Goal: Find specific fact: Find specific fact

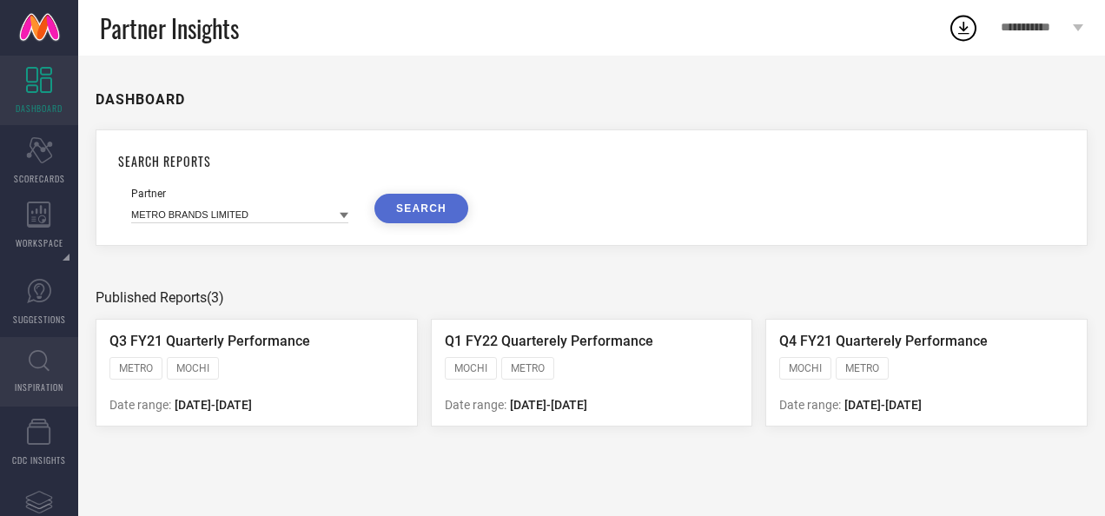
click at [44, 388] on span "INSPIRATION" at bounding box center [39, 386] width 49 height 13
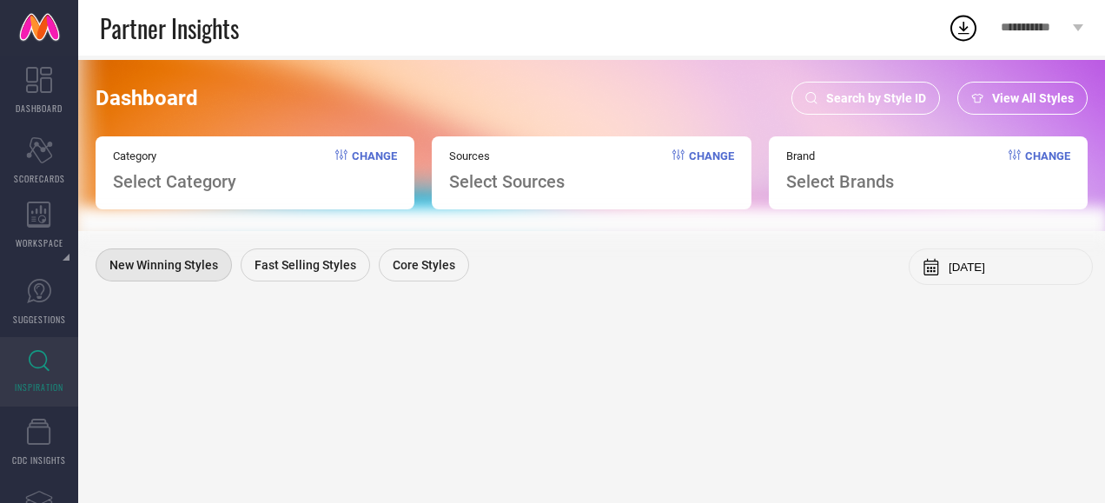
click at [818, 104] on div "Search by Style ID" at bounding box center [865, 98] width 149 height 33
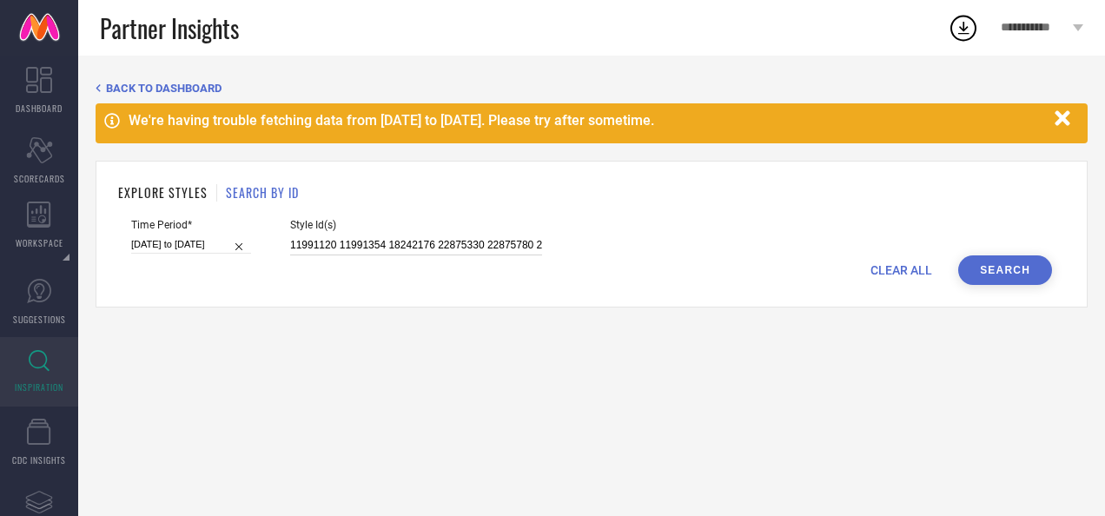
click at [377, 248] on input "11991120 11991354 18242176 22875330 22875780 22875796 29432882 29432990 2943299…" at bounding box center [416, 245] width 252 height 20
paste input "24348886 24348884 24348890 24348880 27361334 30250503 24348820 24348846 3025051…"
type input "24348886 24348884 24348890 24348880 27361334 30250503 24348820 24348846 3025051…"
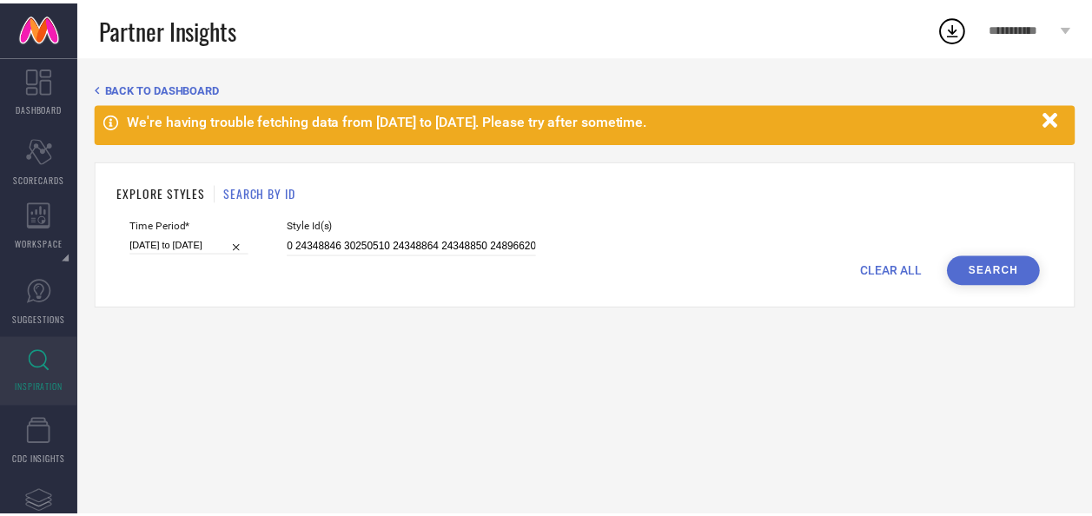
scroll to position [0, 0]
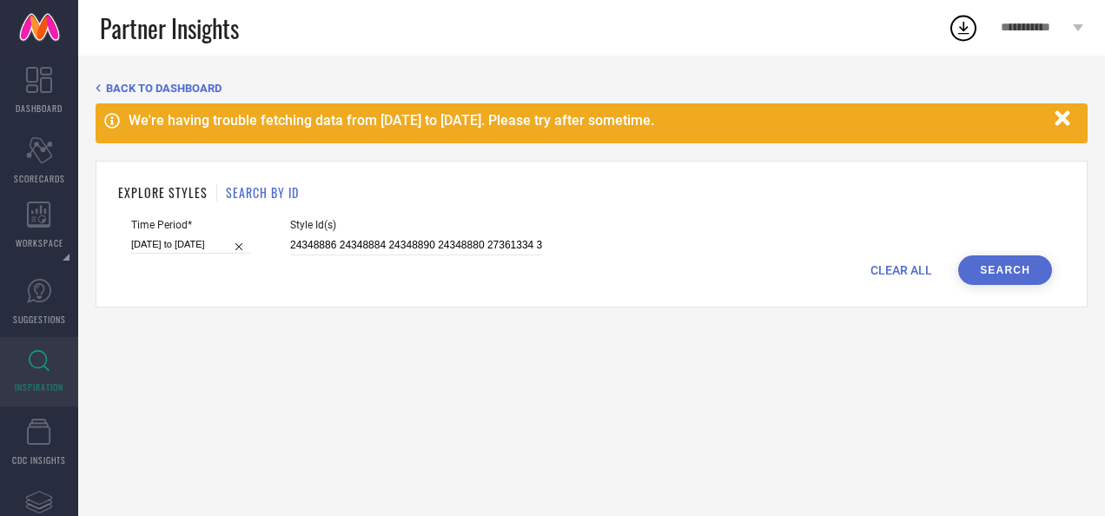
click at [990, 274] on button "Search" at bounding box center [1005, 270] width 94 height 30
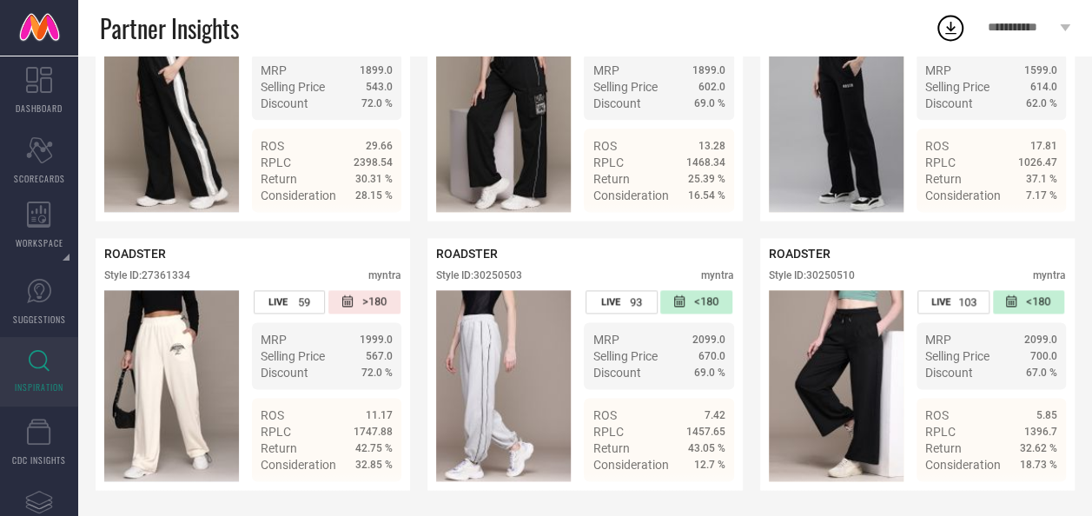
scroll to position [1034, 0]
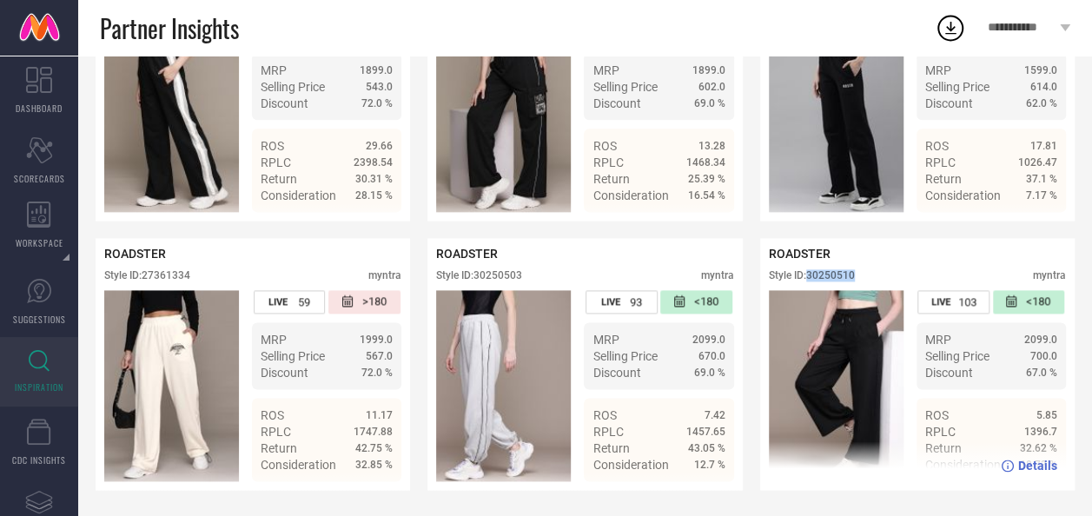
drag, startPoint x: 862, startPoint y: 287, endPoint x: 811, endPoint y: 283, distance: 51.4
click at [811, 283] on div "Style ID: 30250510 myntra" at bounding box center [917, 279] width 297 height 21
copy div "30250510"
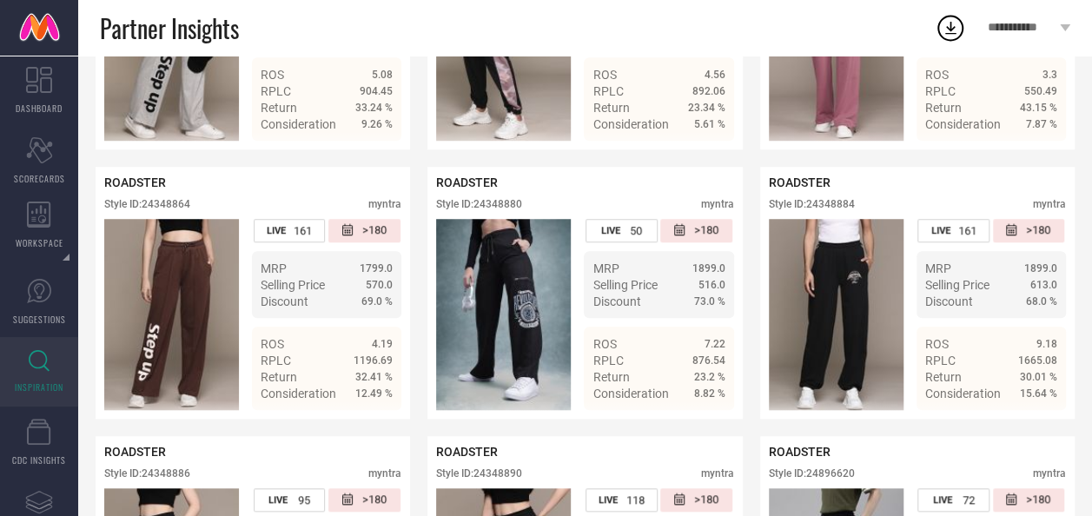
scroll to position [561, 0]
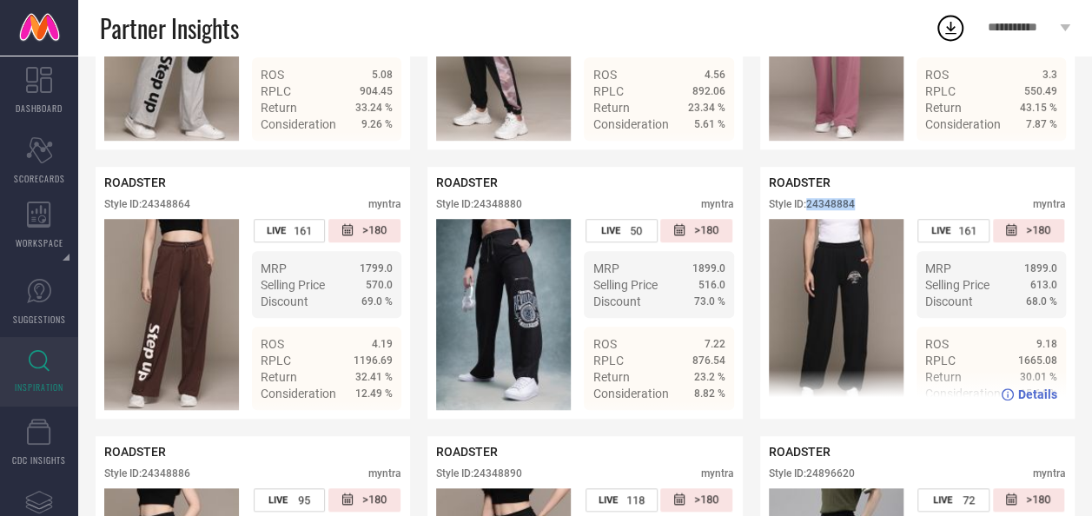
drag, startPoint x: 858, startPoint y: 214, endPoint x: 826, endPoint y: 229, distance: 35.7
click at [826, 229] on div "ROADSTER Style ID: 24348884 myntra LIVE 161 >180 MRP 1899.0 Selling Price 613.0…" at bounding box center [917, 292] width 297 height 234
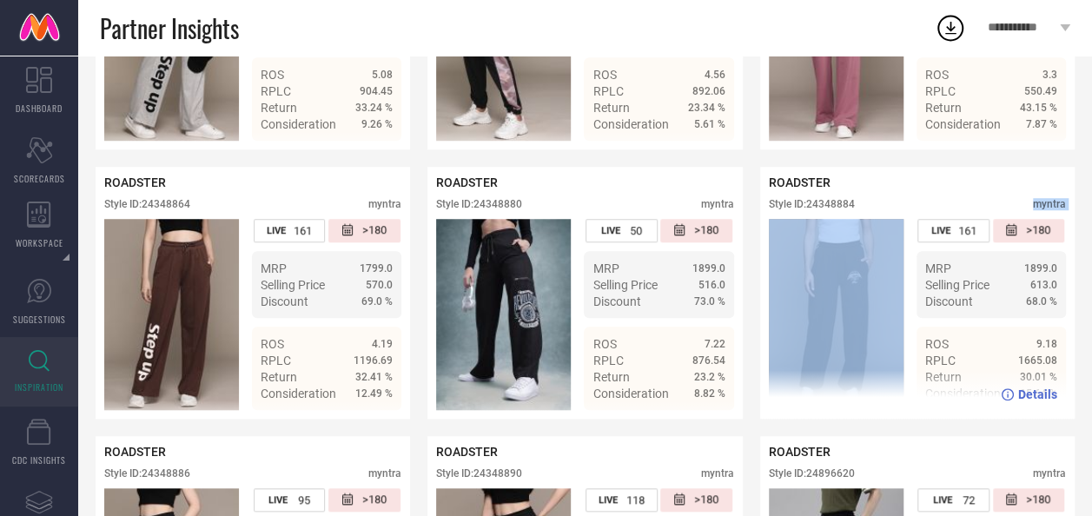
drag, startPoint x: 826, startPoint y: 229, endPoint x: 905, endPoint y: 210, distance: 81.3
click at [905, 210] on div "Style ID: 24348884 myntra" at bounding box center [917, 208] width 297 height 21
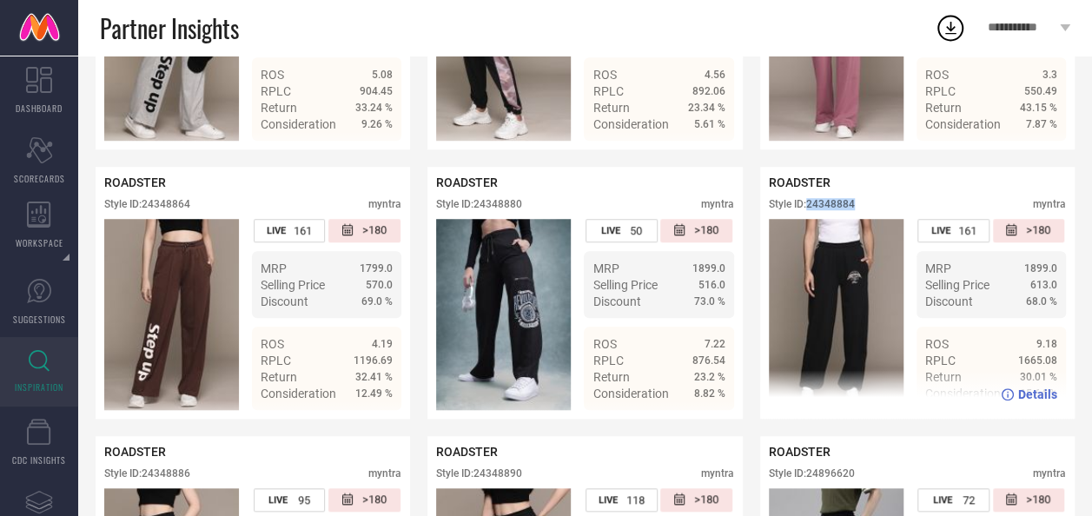
drag, startPoint x: 810, startPoint y: 208, endPoint x: 854, endPoint y: 206, distance: 43.5
click at [854, 206] on div "Style ID: 24348884" at bounding box center [812, 204] width 86 height 12
copy div "24348884"
